Goal: Check status: Check status

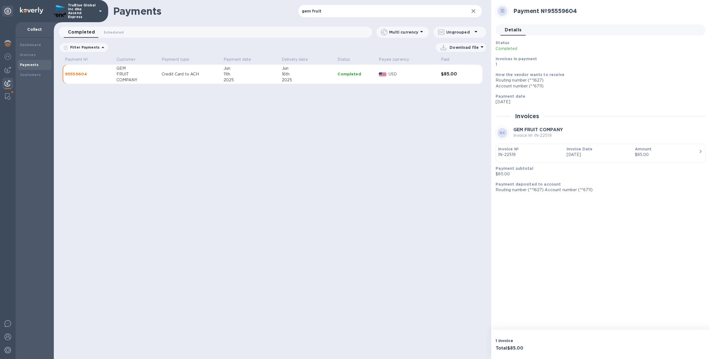
click at [81, 9] on p "TruBlue Global Inc dba Ascend Express" at bounding box center [82, 11] width 28 height 16
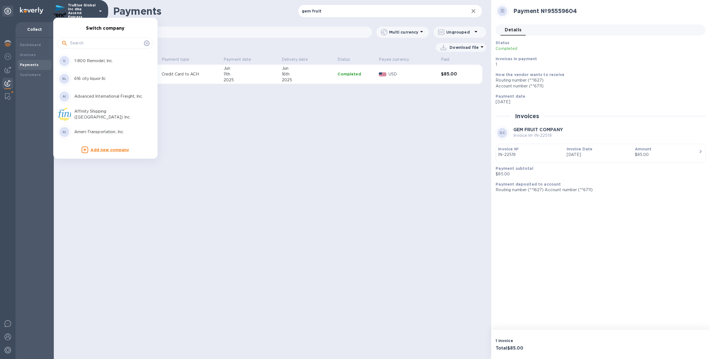
click at [108, 45] on input "text" at bounding box center [106, 43] width 72 height 8
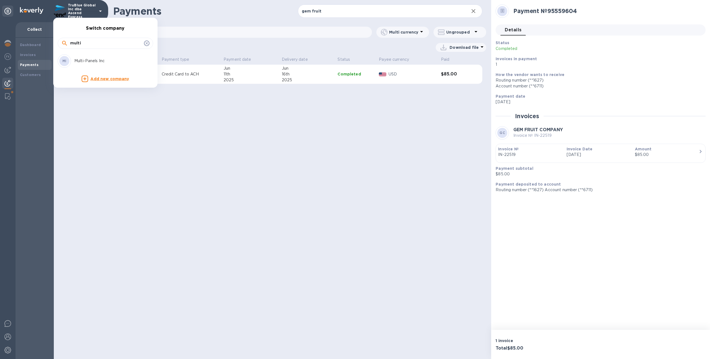
type input "multi"
click at [105, 60] on p "Multi-Panels Inc" at bounding box center [109, 61] width 70 height 6
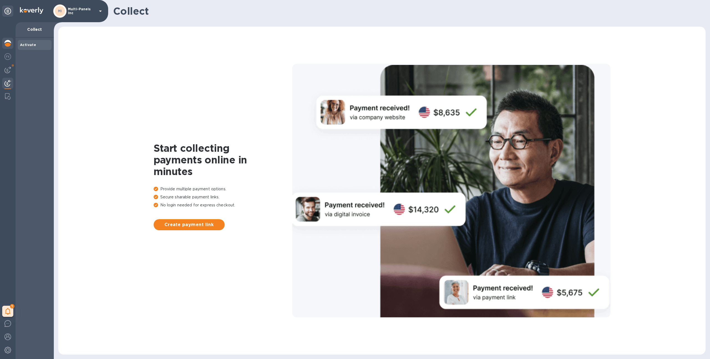
click at [8, 47] on div at bounding box center [7, 44] width 11 height 12
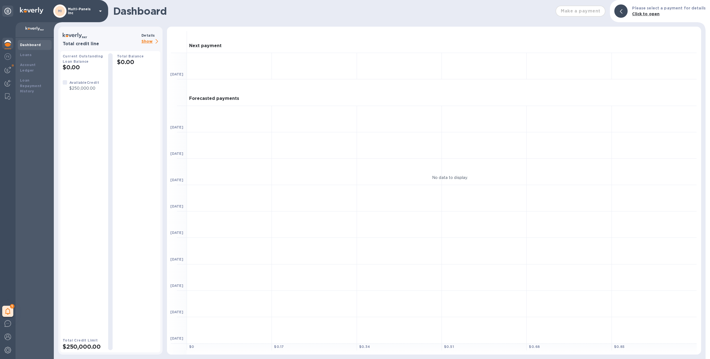
click at [139, 39] on div "Total credit line" at bounding box center [100, 39] width 81 height 16
click at [144, 40] on p "Show" at bounding box center [150, 41] width 19 height 7
